Goal: Information Seeking & Learning: Learn about a topic

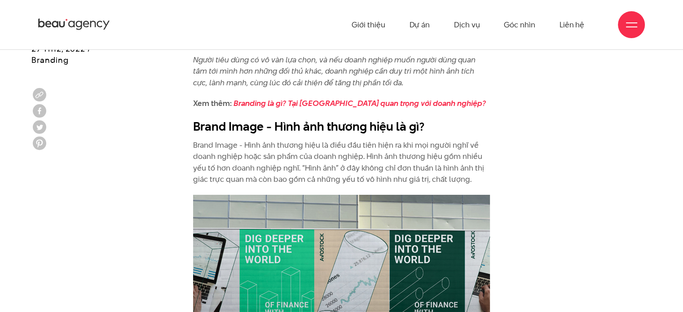
scroll to position [449, 0]
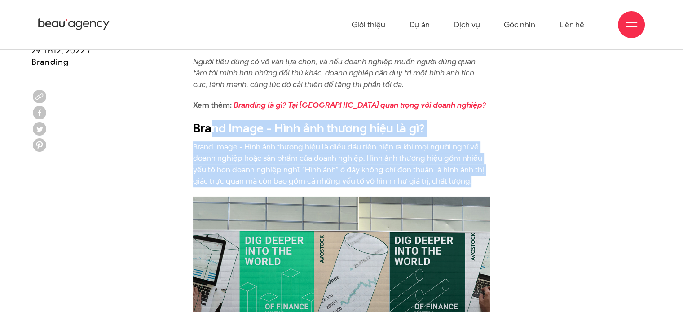
drag, startPoint x: 211, startPoint y: 132, endPoint x: 467, endPoint y: 189, distance: 262.2
click at [447, 177] on p "Brand Image - Hình ảnh thương hiệu là điều đầu tiên hiện ra khi mọi người nghĩ …" at bounding box center [341, 164] width 297 height 46
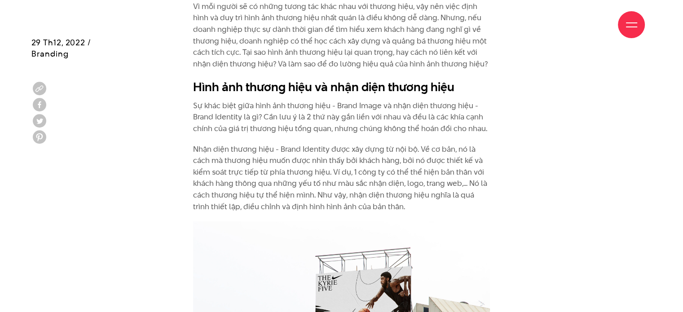
scroll to position [898, 0]
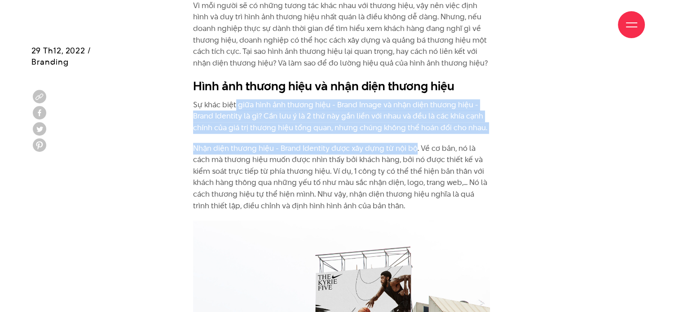
drag, startPoint x: 235, startPoint y: 100, endPoint x: 413, endPoint y: 147, distance: 183.8
click at [413, 147] on p "Nhận diện thương hiệu - Brand Identity được xây dựng từ nội bộ. Về cơ bản, nó l…" at bounding box center [341, 177] width 297 height 69
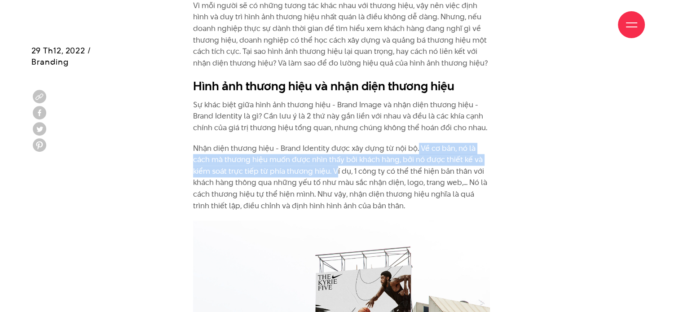
drag, startPoint x: 418, startPoint y: 150, endPoint x: 334, endPoint y: 176, distance: 88.3
click at [334, 176] on p "Nhận diện thương hiệu - Brand Identity được xây dựng từ nội bộ. Về cơ bản, nó l…" at bounding box center [341, 177] width 297 height 69
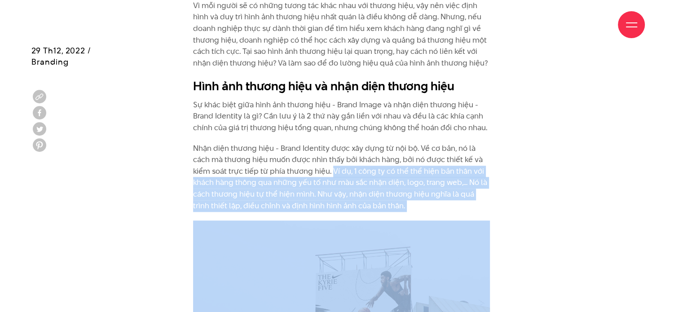
drag, startPoint x: 334, startPoint y: 176, endPoint x: 439, endPoint y: 204, distance: 109.4
click at [439, 204] on p "Nhận diện thương hiệu - Brand Identity được xây dựng từ nội bộ. Về cơ bản, nó l…" at bounding box center [341, 177] width 297 height 69
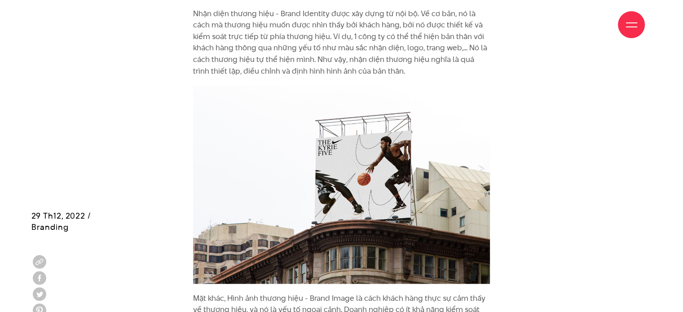
scroll to position [1212, 0]
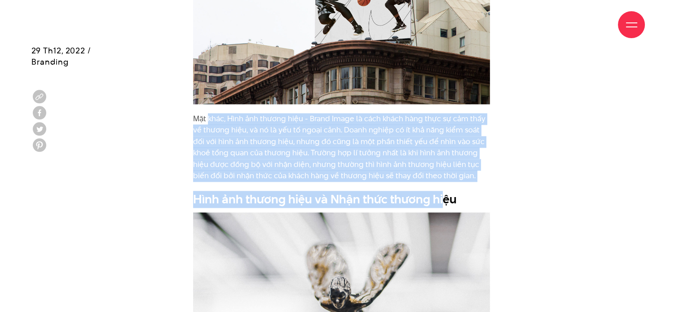
drag, startPoint x: 208, startPoint y: 115, endPoint x: 440, endPoint y: 183, distance: 241.7
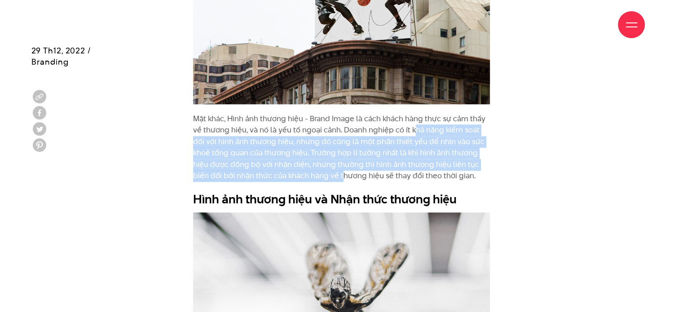
drag, startPoint x: 412, startPoint y: 136, endPoint x: 312, endPoint y: 174, distance: 107.3
click at [312, 174] on p "Mặt khác, Hình ảnh thương hiệu - Brand Image là cách khách hàng thực sự cảm thấ…" at bounding box center [341, 147] width 297 height 69
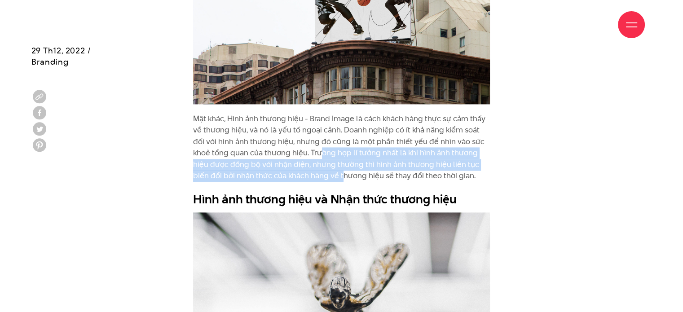
drag, startPoint x: 312, startPoint y: 174, endPoint x: 304, endPoint y: 147, distance: 28.1
click at [304, 147] on p "Mặt khác, Hình ảnh thương hiệu - Brand Image là cách khách hàng thực sự cảm thấ…" at bounding box center [341, 147] width 297 height 69
drag, startPoint x: 304, startPoint y: 147, endPoint x: 465, endPoint y: 174, distance: 163.9
click at [465, 174] on p "Mặt khác, Hình ảnh thương hiệu - Brand Image là cách khách hàng thực sự cảm thấ…" at bounding box center [341, 147] width 297 height 69
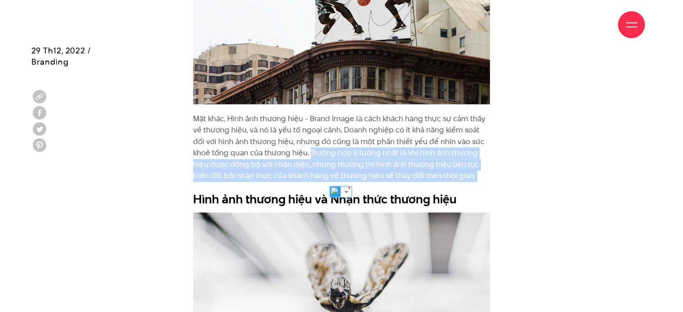
click at [465, 174] on p "Mặt khác, Hình ảnh thương hiệu - Brand Image là cách khách hàng thực sự cảm thấ…" at bounding box center [341, 147] width 297 height 69
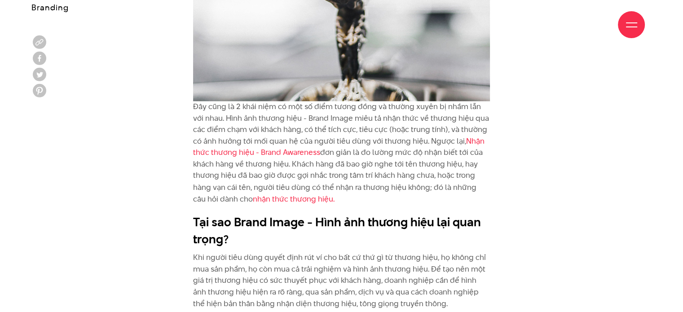
scroll to position [1527, 0]
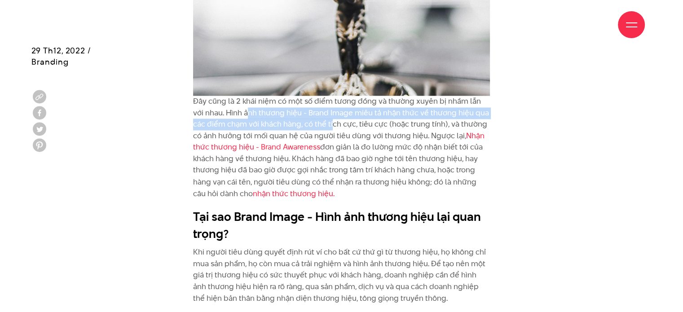
drag, startPoint x: 237, startPoint y: 107, endPoint x: 319, endPoint y: 121, distance: 82.9
click at [319, 121] on p "Đây cũng là 2 khái niệm có một số điểm tương đồng và thường xuyên bị nhầm lẫn v…" at bounding box center [341, 147] width 297 height 103
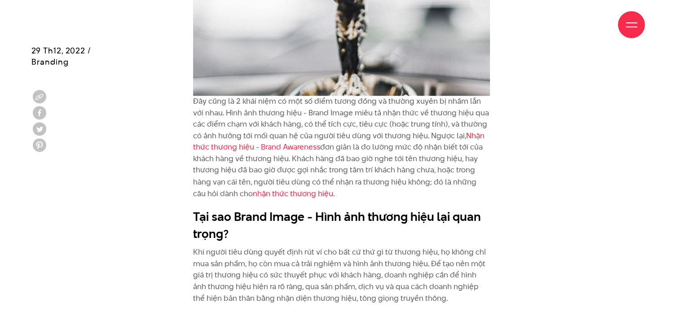
click at [231, 113] on p "Đây cũng là 2 khái niệm có một số điểm tương đồng và thường xuyên bị nhầm lẫn v…" at bounding box center [341, 147] width 297 height 103
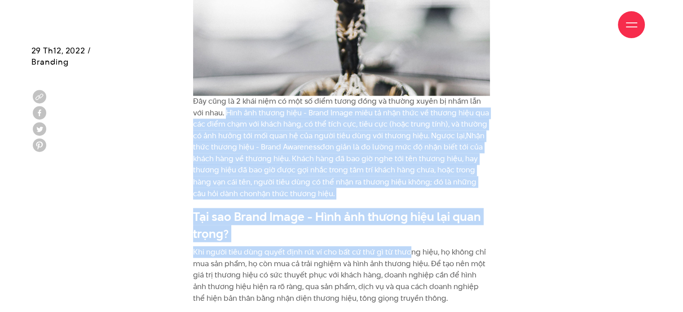
drag, startPoint x: 214, startPoint y: 116, endPoint x: 406, endPoint y: 250, distance: 234.2
click at [406, 250] on p "Khi người tiêu dùng quyết định rút ví cho bất cứ thứ gì từ thương hiệu, họ khôn…" at bounding box center [341, 274] width 297 height 57
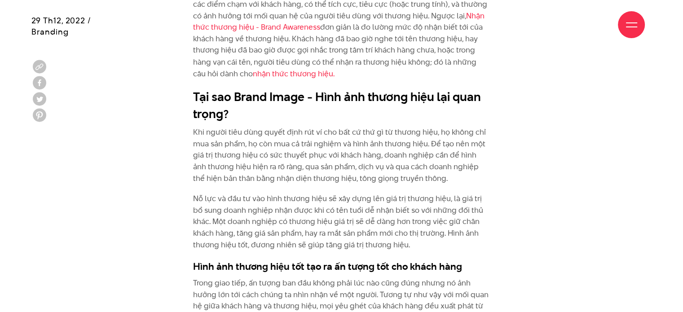
scroll to position [1661, 0]
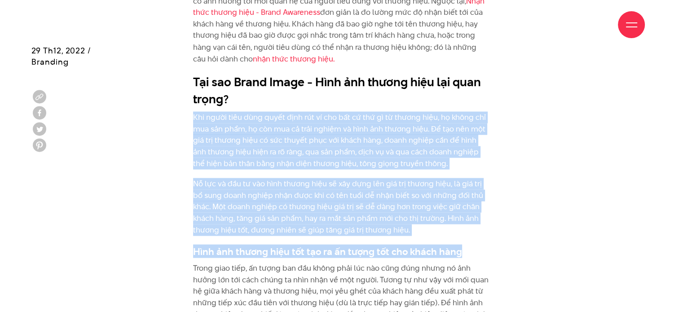
drag, startPoint x: 189, startPoint y: 122, endPoint x: 474, endPoint y: 238, distance: 308.4
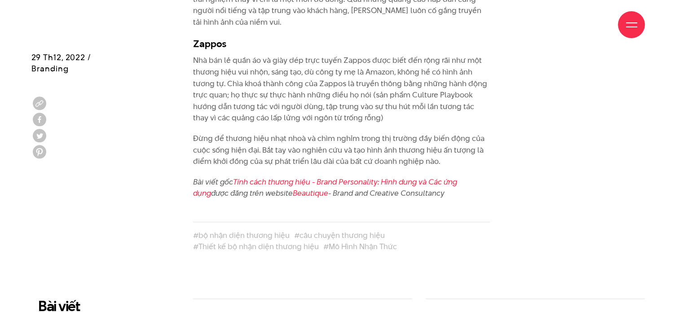
scroll to position [3888, 0]
